Goal: Communication & Community: Answer question/provide support

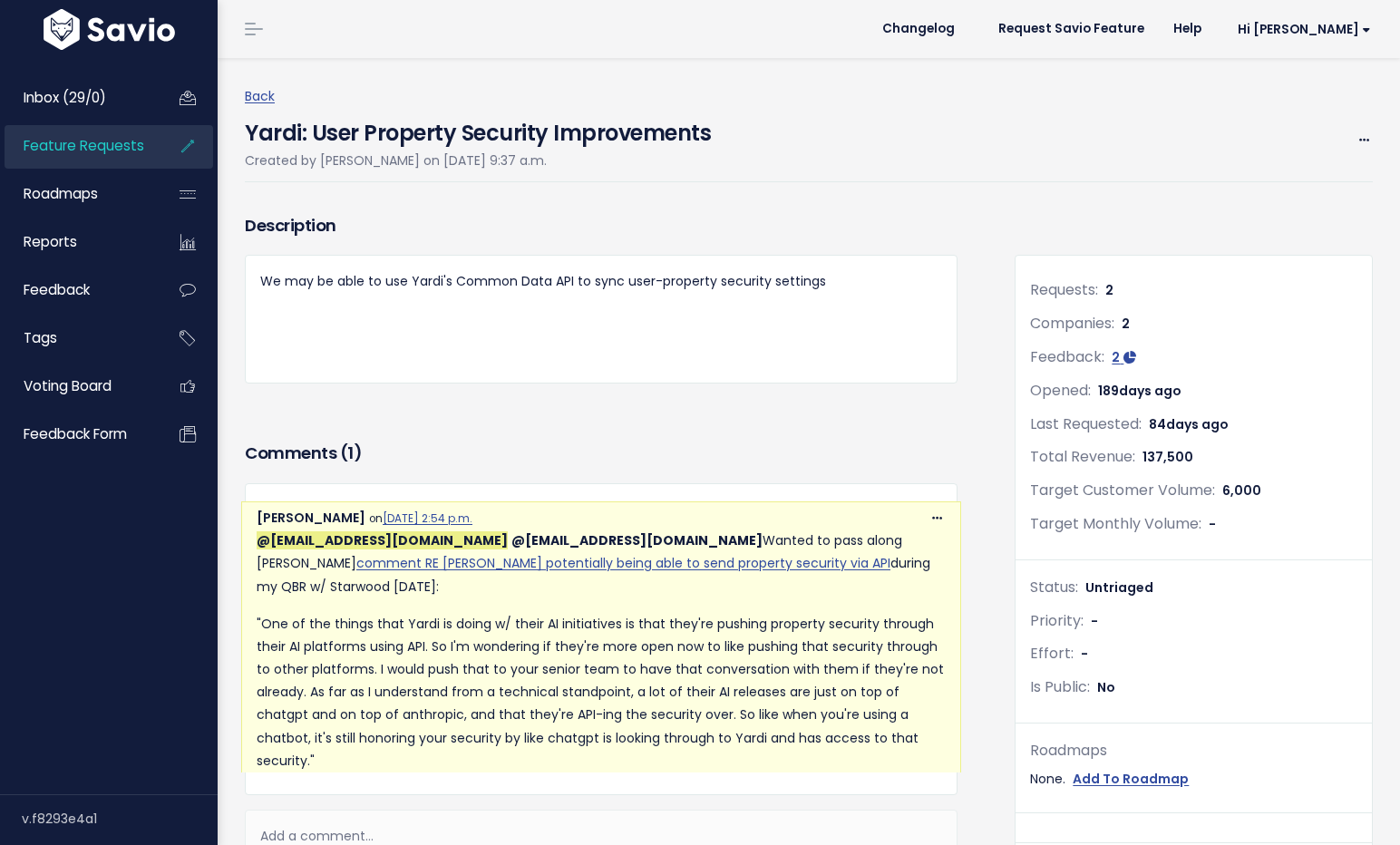
scroll to position [502, 0]
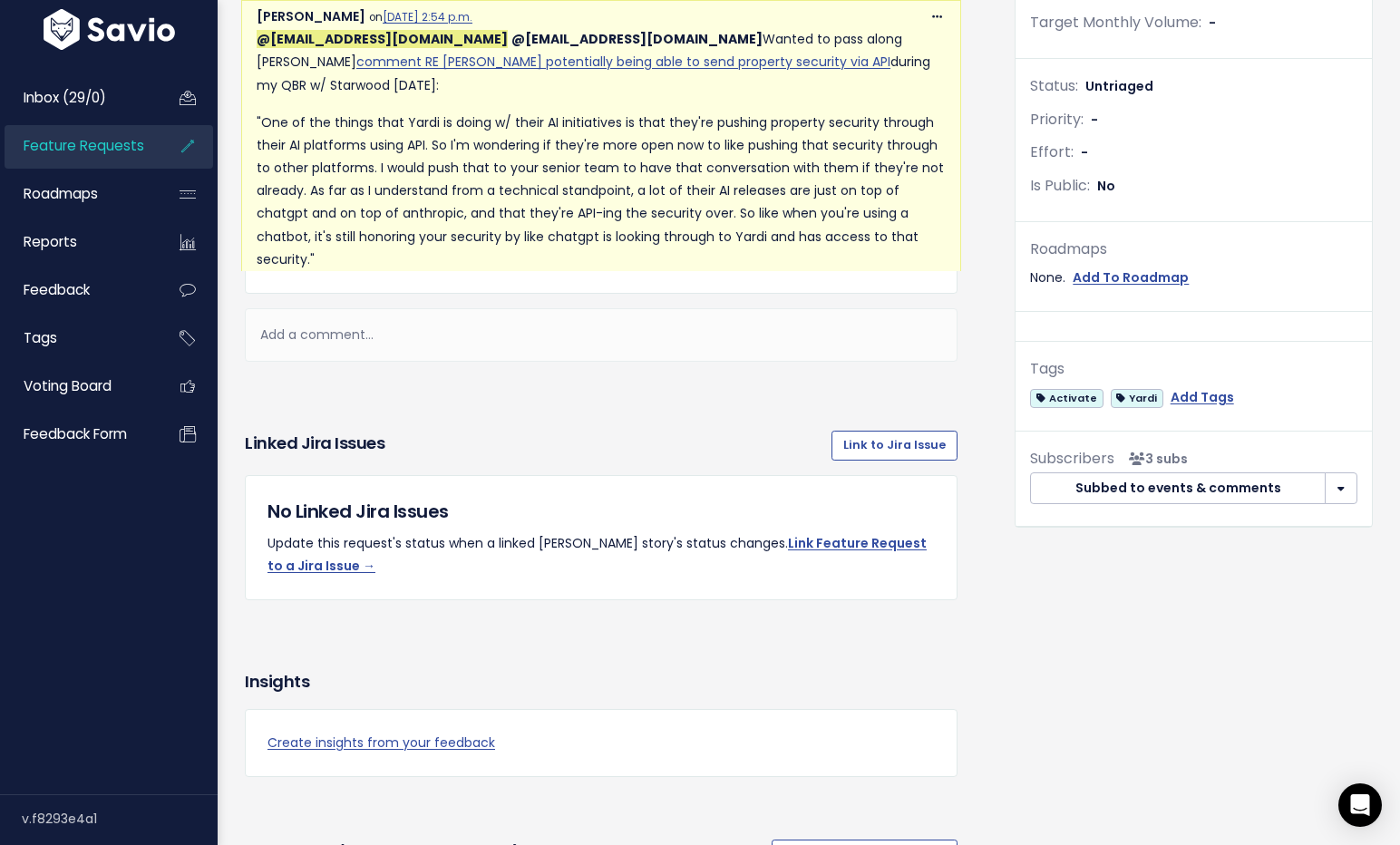
click at [624, 362] on div "Add a comment..." at bounding box center [601, 335] width 713 height 53
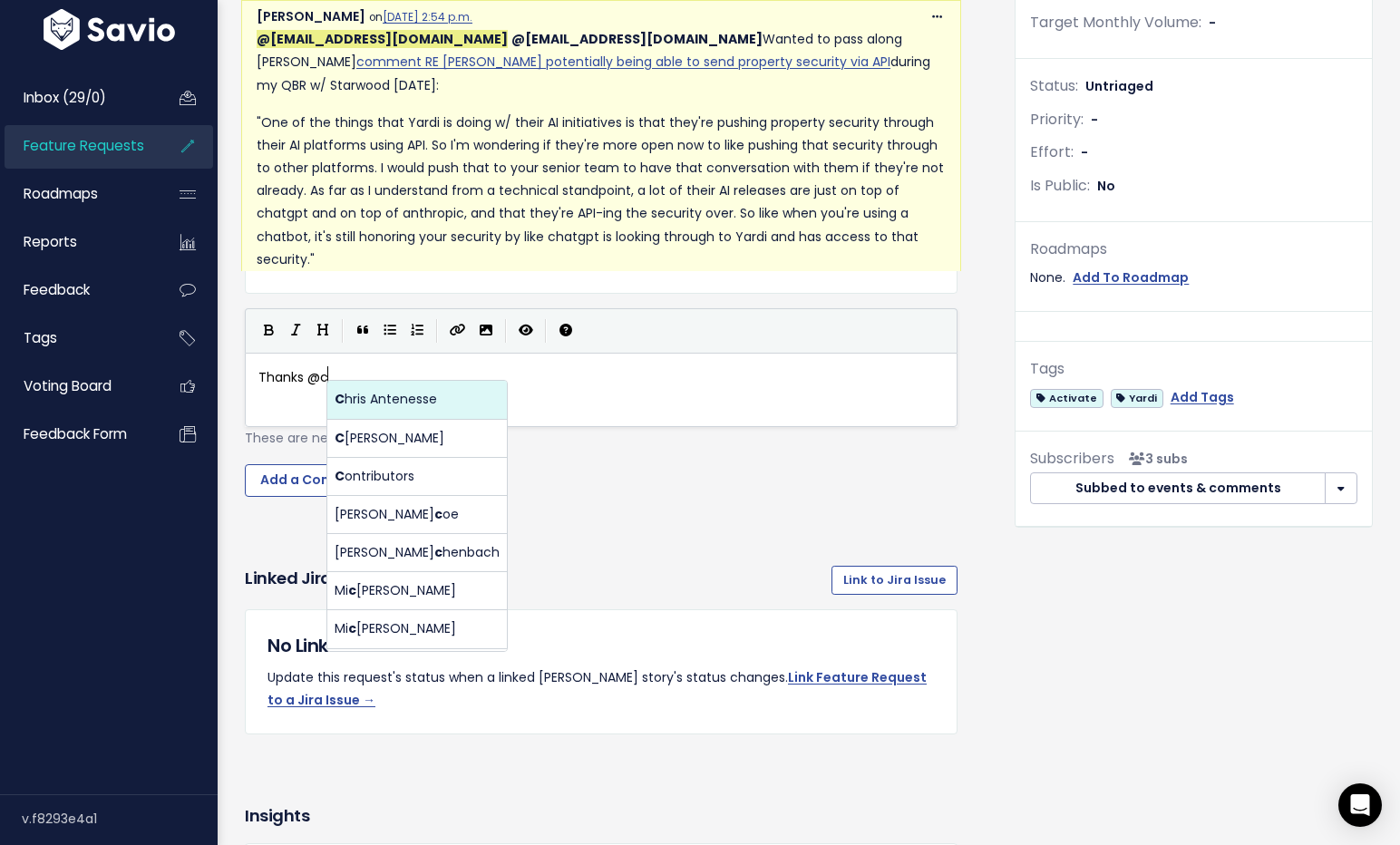
scroll to position [7, 68]
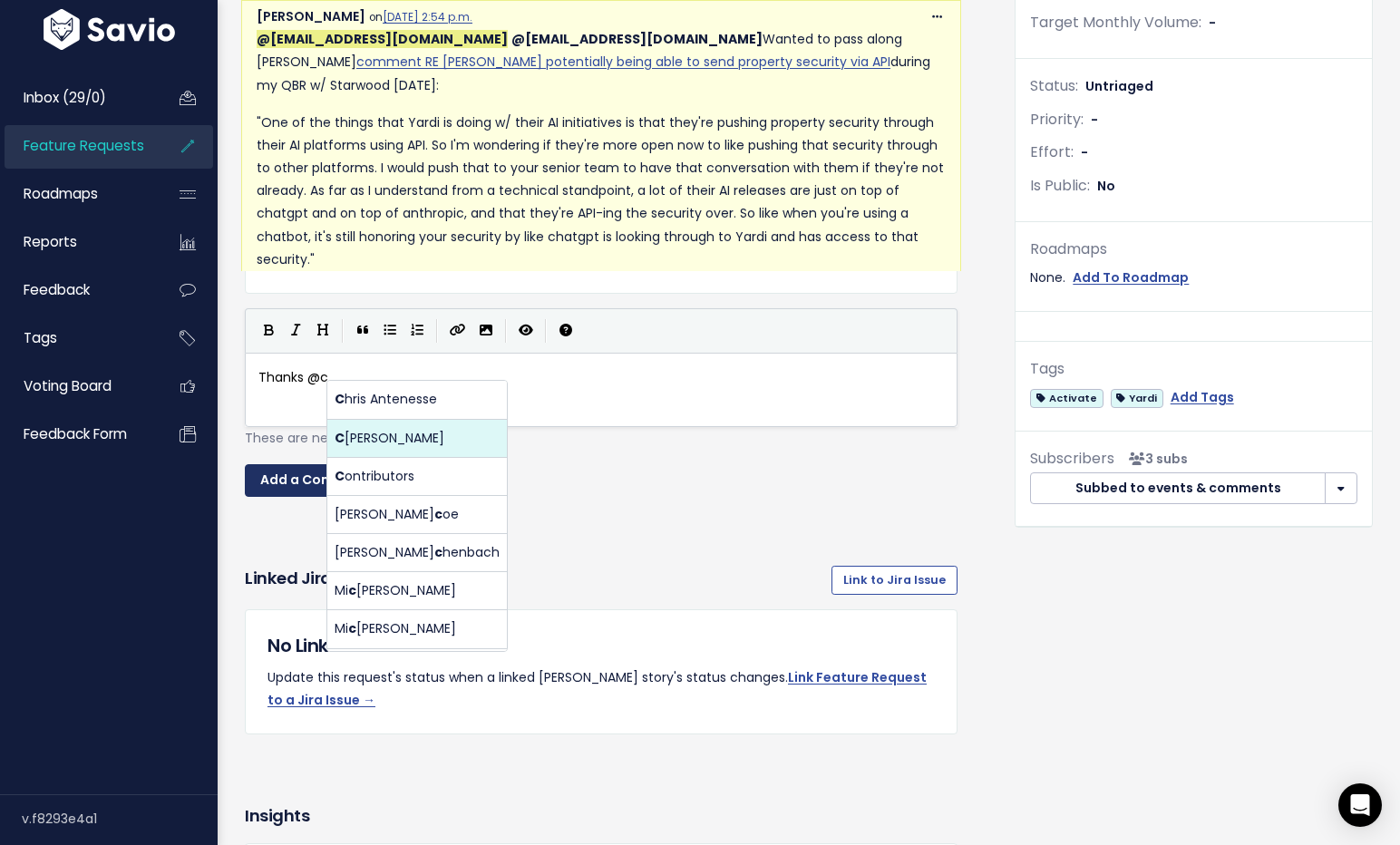
type textarea "Thanks @[EMAIL_ADDRESS][DOMAIN_NAME]"
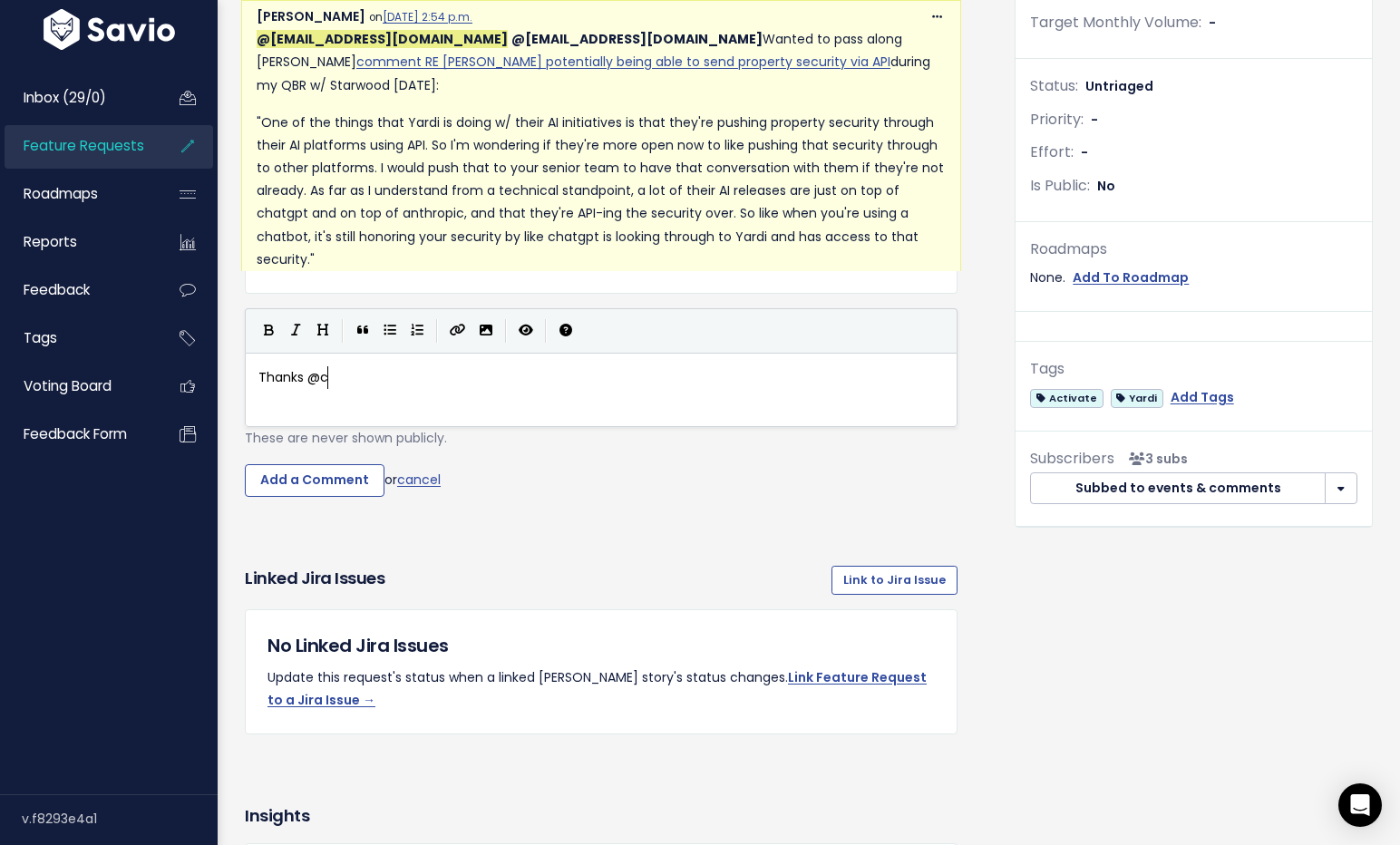
click at [519, 389] on pre "Thanks @c" at bounding box center [601, 378] width 693 height 23
type textarea "ar"
type textarea "c"
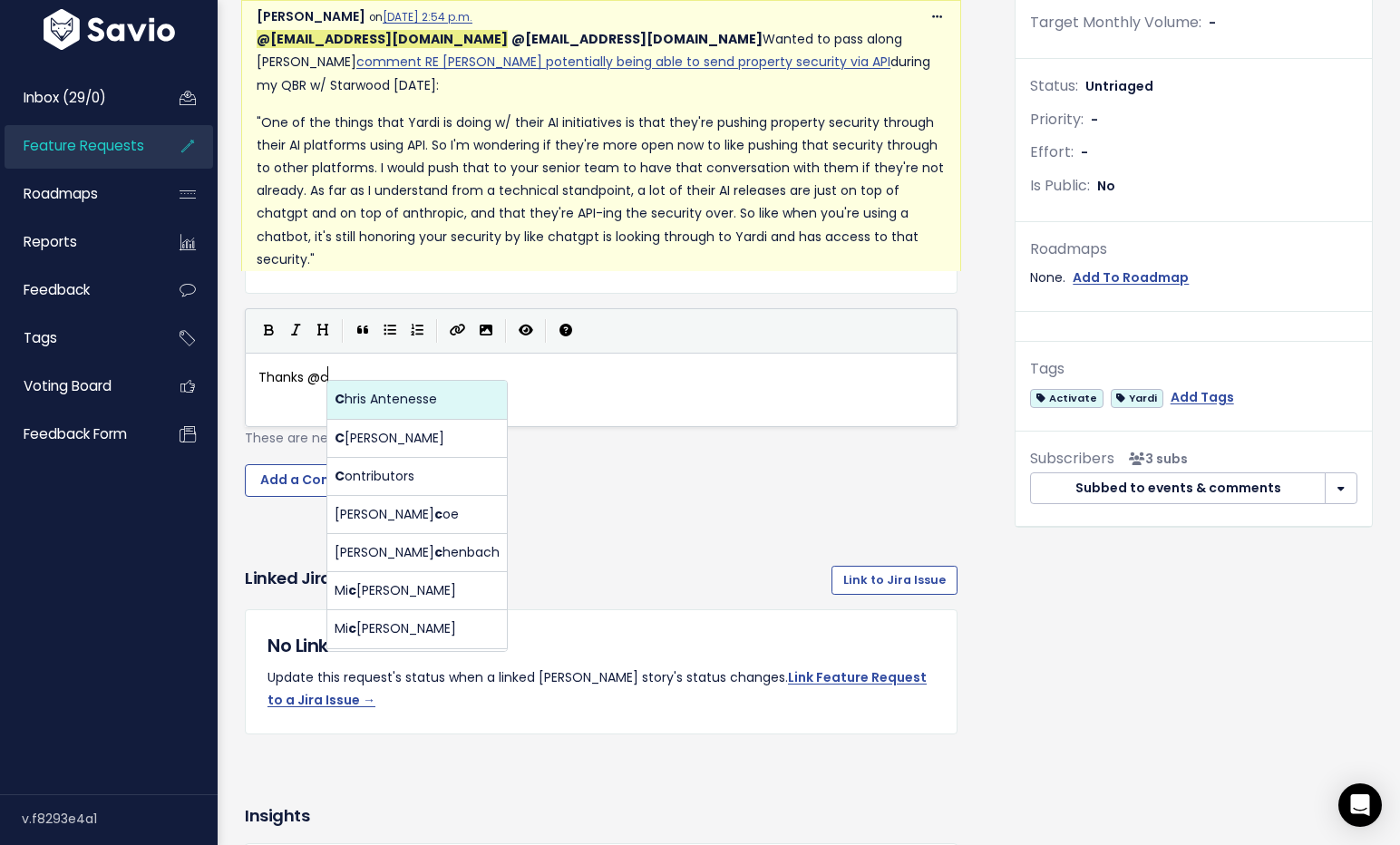
scroll to position [7, 19]
type textarea "@[EMAIL_ADDRESS][DOMAIN_NAME]"
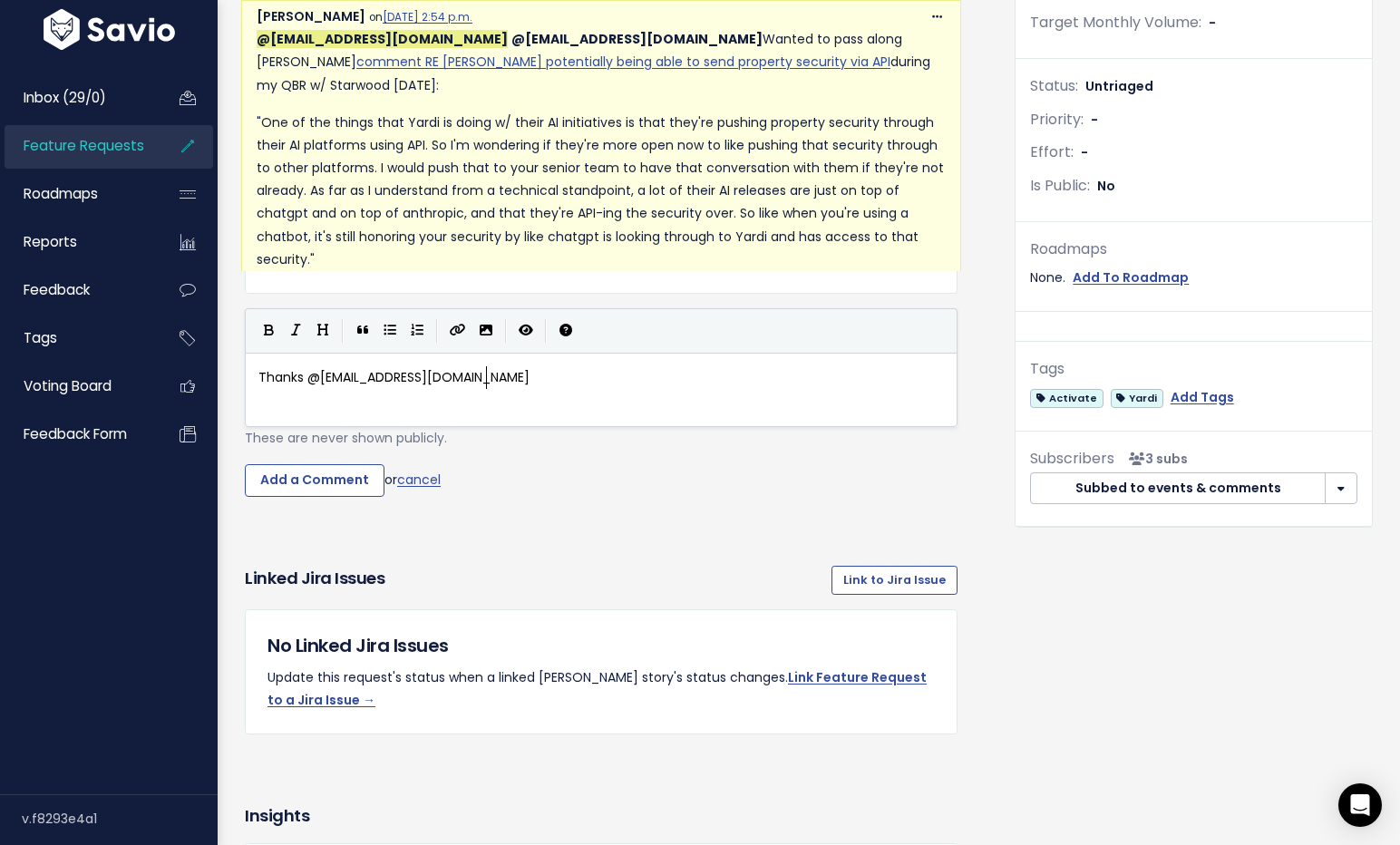
click at [442, 452] on body "Inbox (29/0) Feature Requests Roadmaps ×" at bounding box center [700, 773] width 1400 height 2550
type textarea ", we've started conversation with the new Virtuoso team at [GEOGRAPHIC_DATA] to"
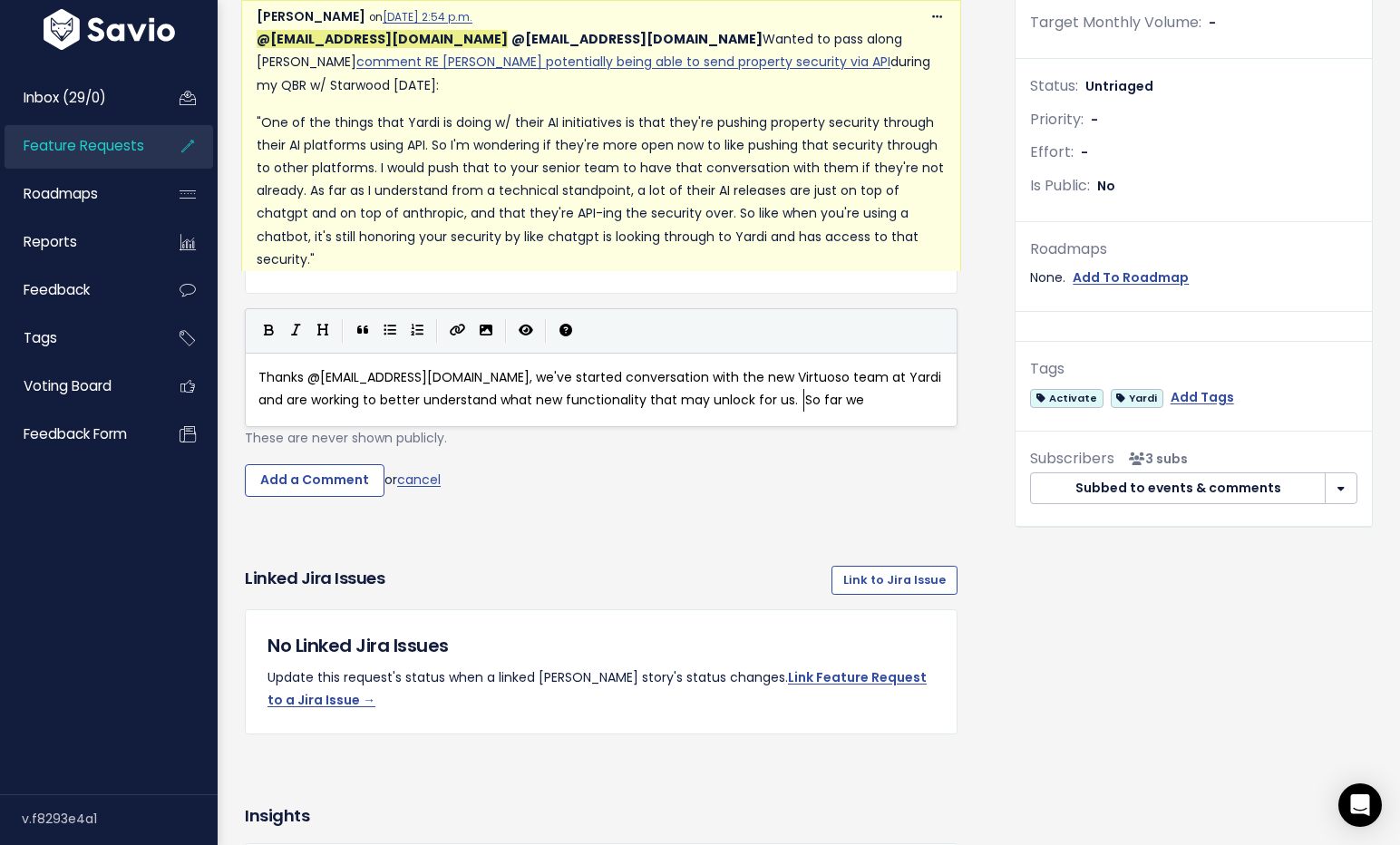
scroll to position [7, 598]
type textarea "and are working to better understand what new functionality that may unlock for…"
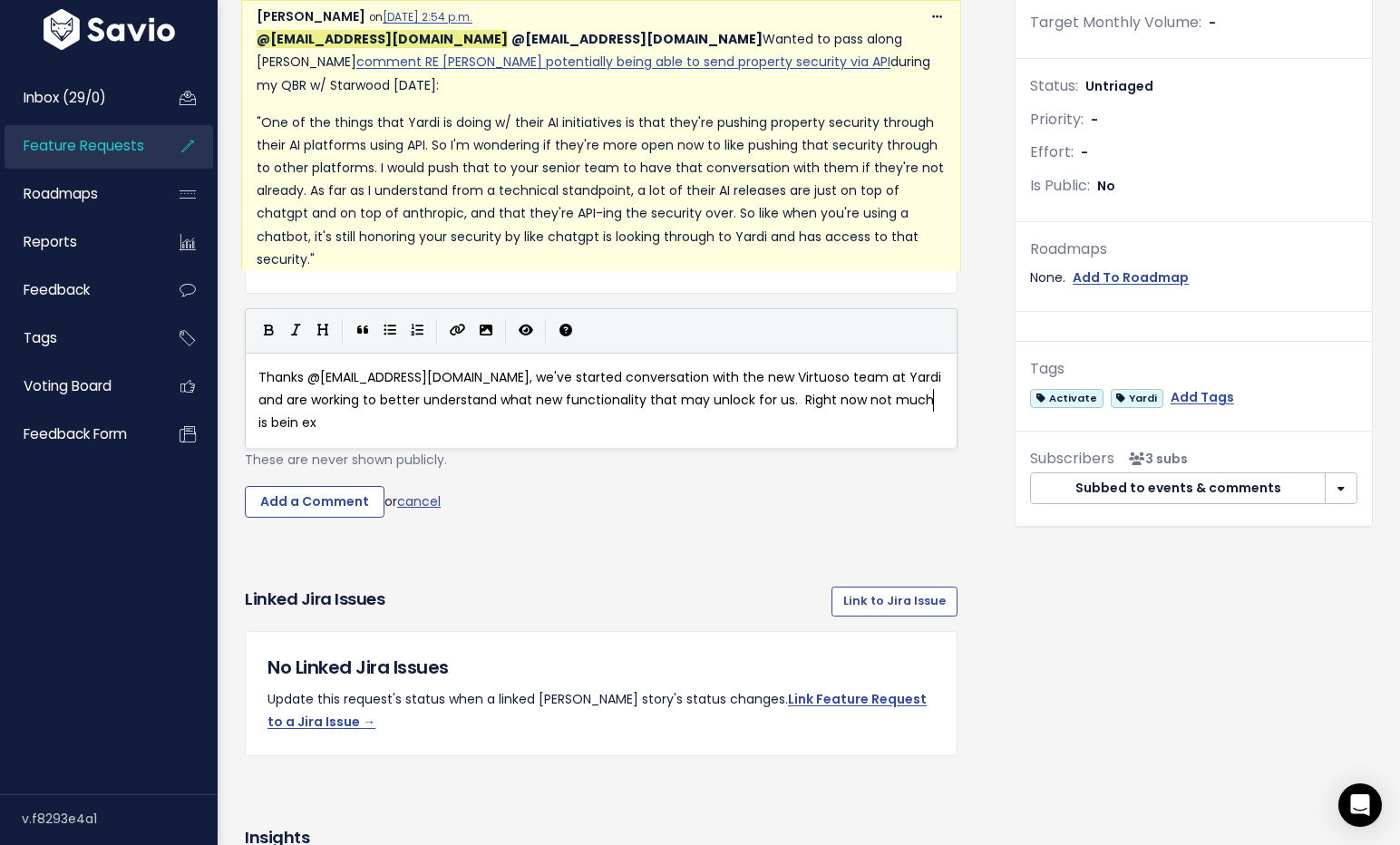
type textarea "Right now not much is bein expo"
type textarea "ng exposed in this"
type textarea "ese tools outside the Yardi ecosystem so we're waiting ot hear"
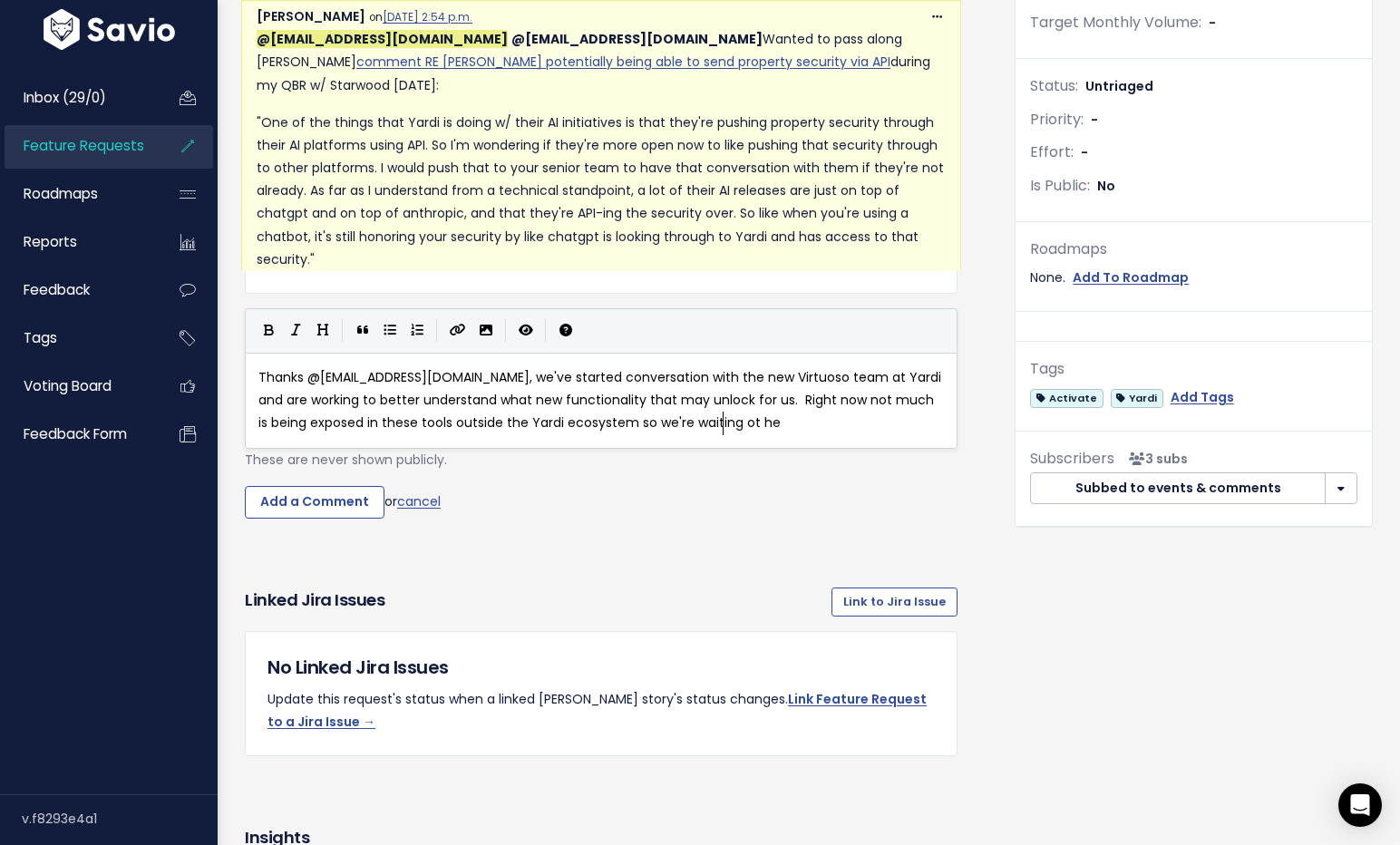
scroll to position [7, 395]
type textarea "to hear deatils on"
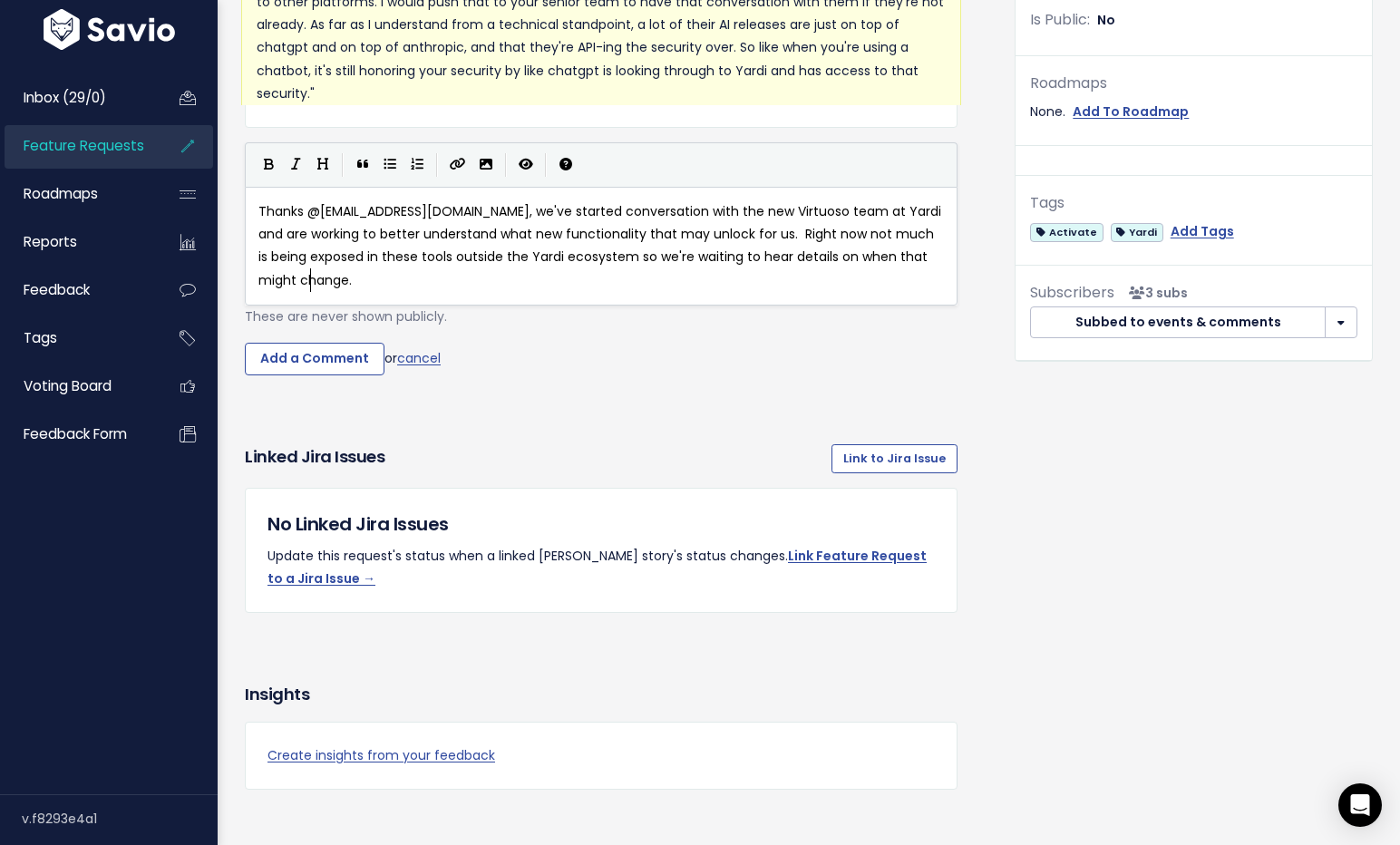
scroll to position [711, 0]
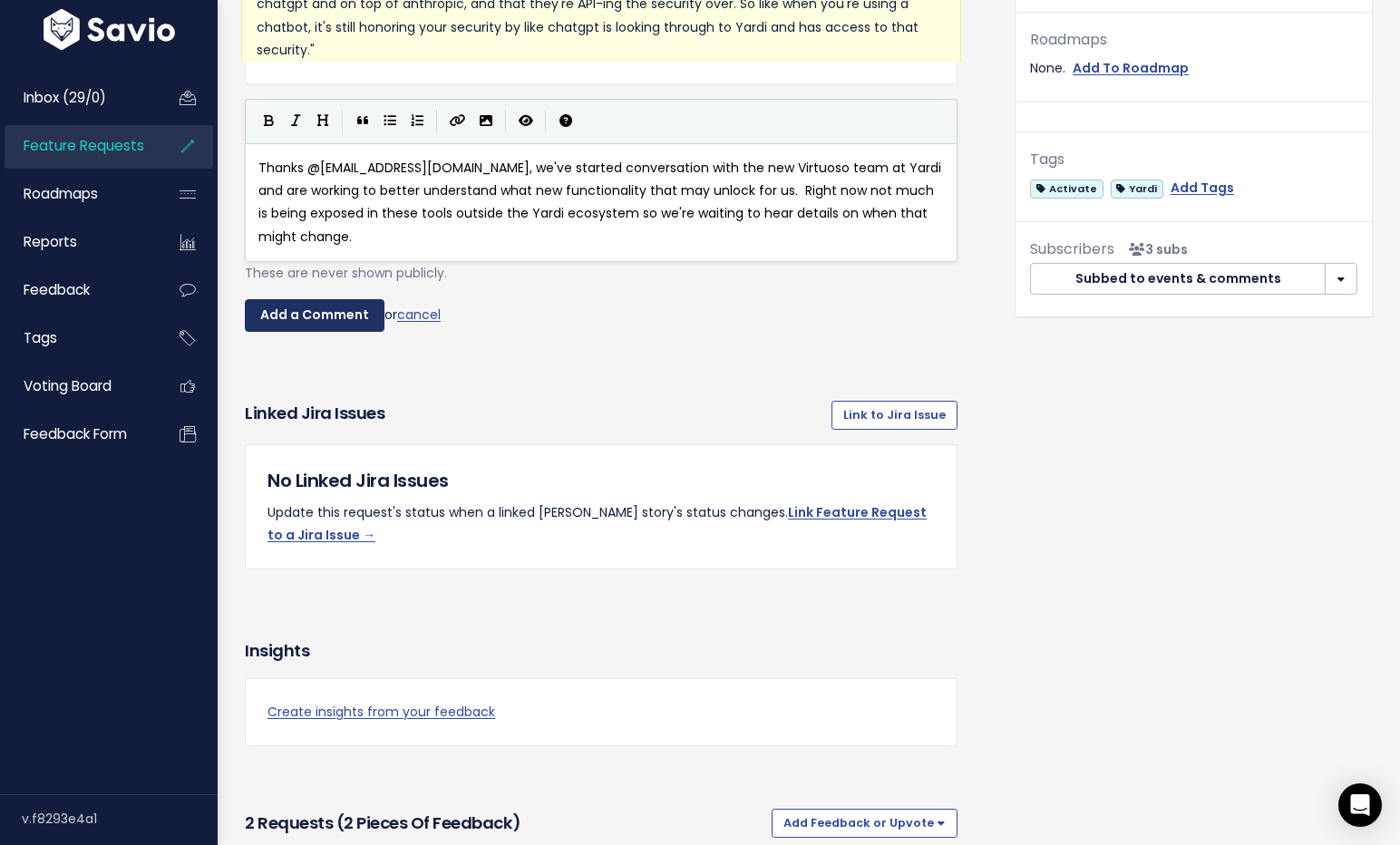
type textarea "etails on when that might change."
click at [339, 332] on input "Add a Comment" at bounding box center [314, 315] width 140 height 33
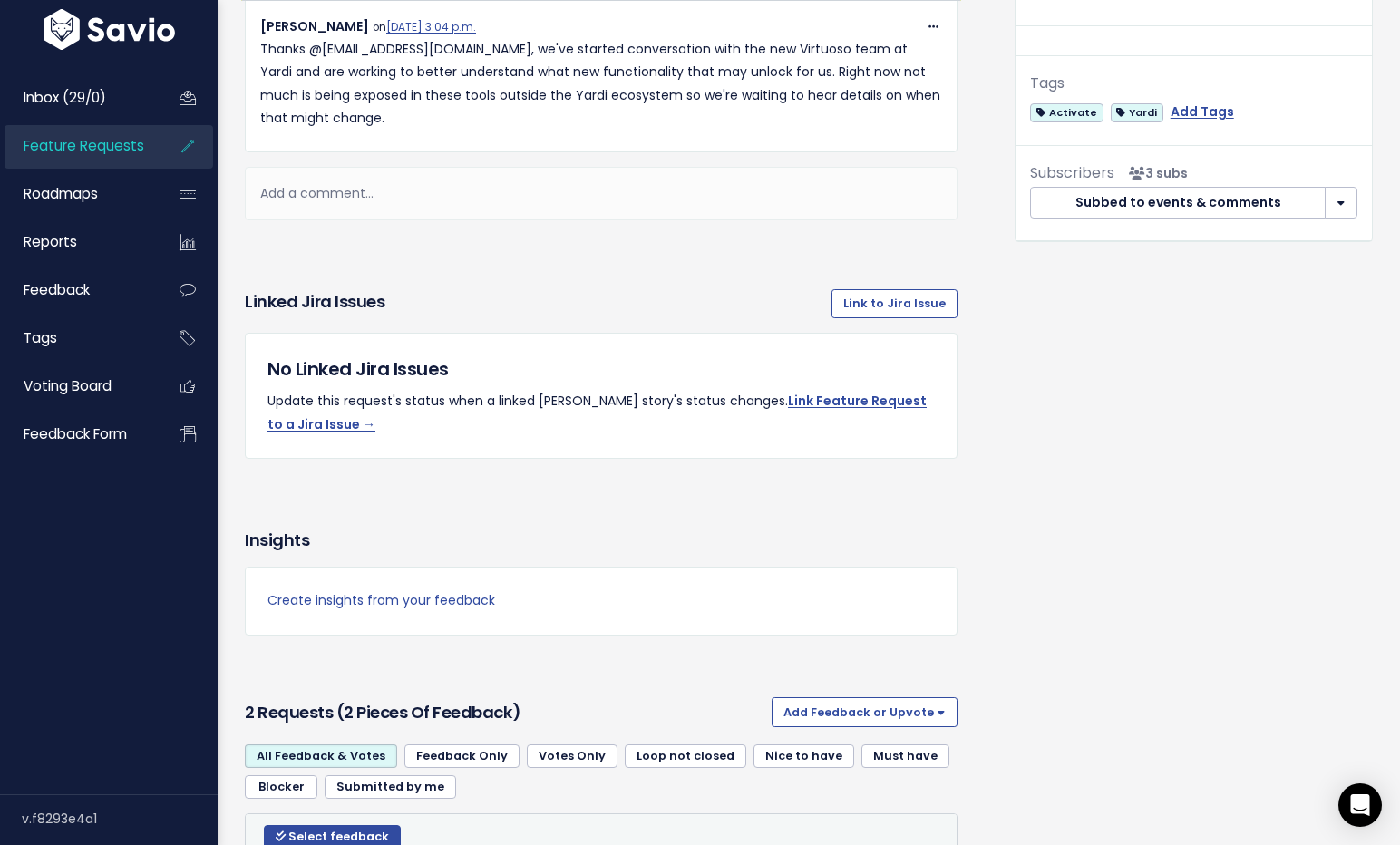
scroll to position [809, 0]
